Goal: Check status: Check status

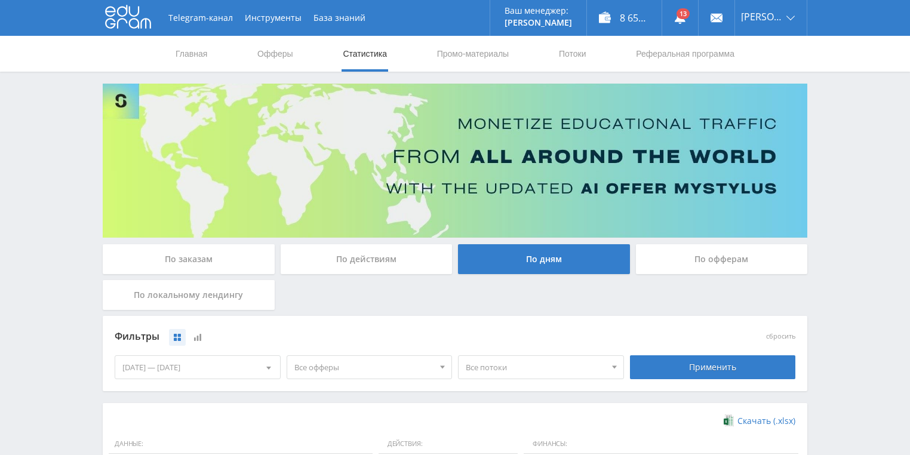
scroll to position [306, 0]
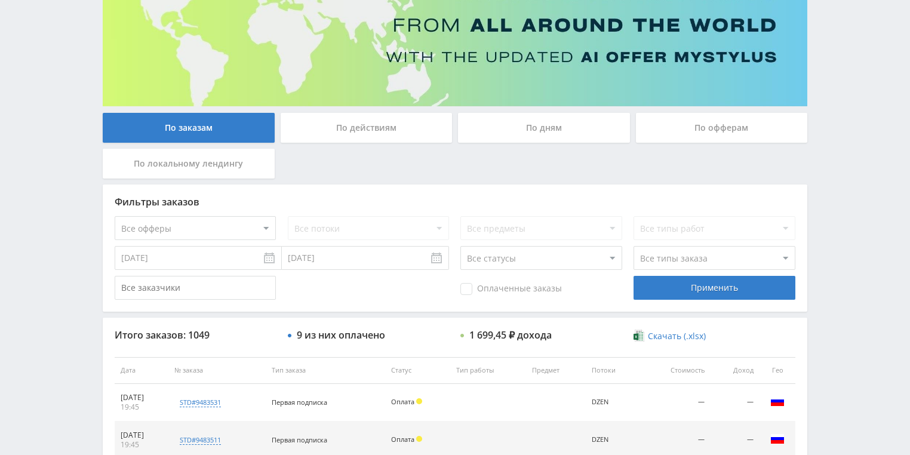
scroll to position [143, 0]
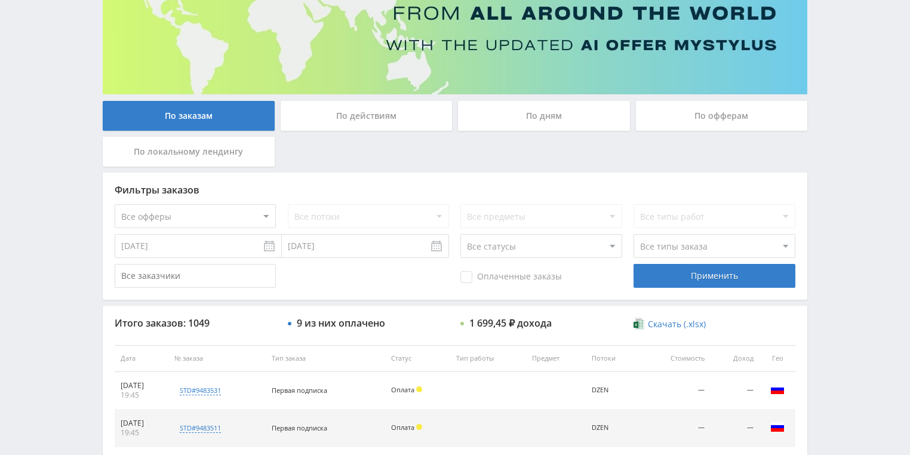
click at [341, 124] on div "По действиям" at bounding box center [367, 116] width 172 height 30
click at [0, 0] on input "По действиям" at bounding box center [0, 0] width 0 height 0
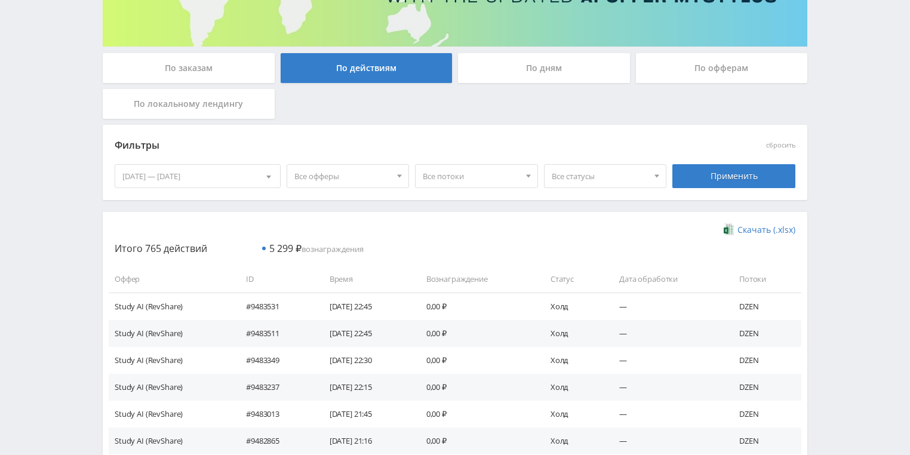
click at [529, 72] on div "По дням" at bounding box center [544, 68] width 172 height 30
click at [0, 0] on input "По дням" at bounding box center [0, 0] width 0 height 0
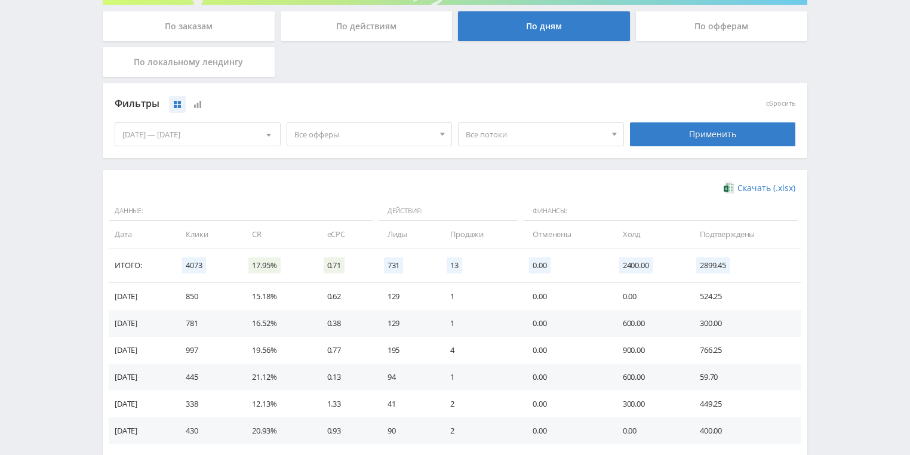
scroll to position [287, 0]
